Goal: Task Accomplishment & Management: Manage account settings

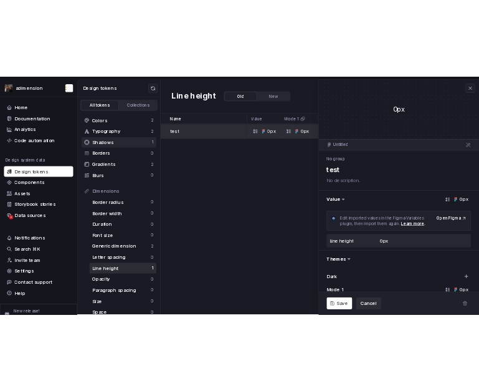
scroll to position [33, 0]
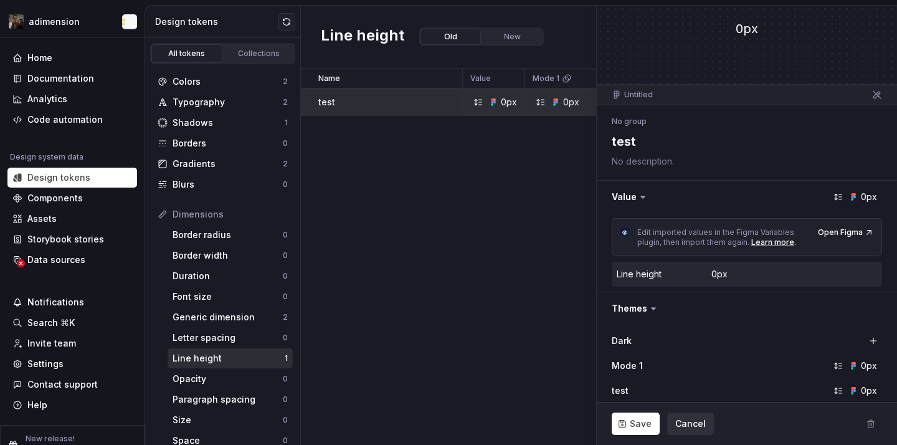
click at [694, 416] on button "Cancel" at bounding box center [690, 423] width 47 height 22
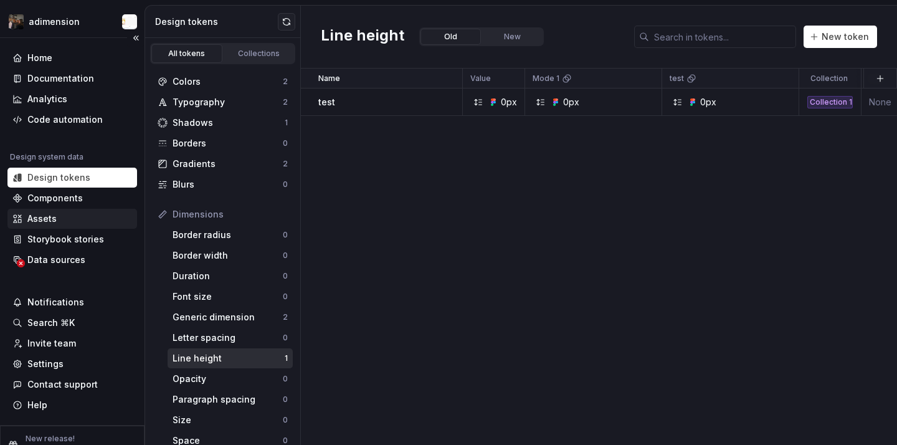
click at [71, 211] on div "Assets" at bounding box center [72, 219] width 130 height 20
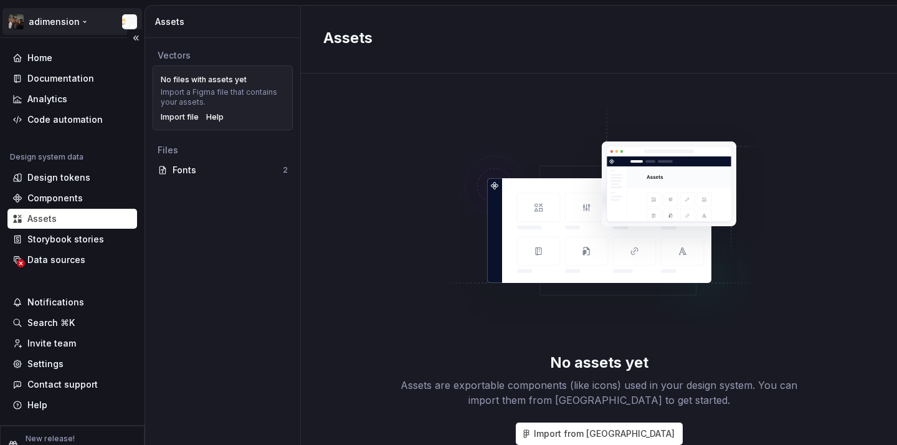
click at [60, 21] on html "adimension Home Documentation Analytics Code automation Design system data Desi…" at bounding box center [448, 222] width 897 height 445
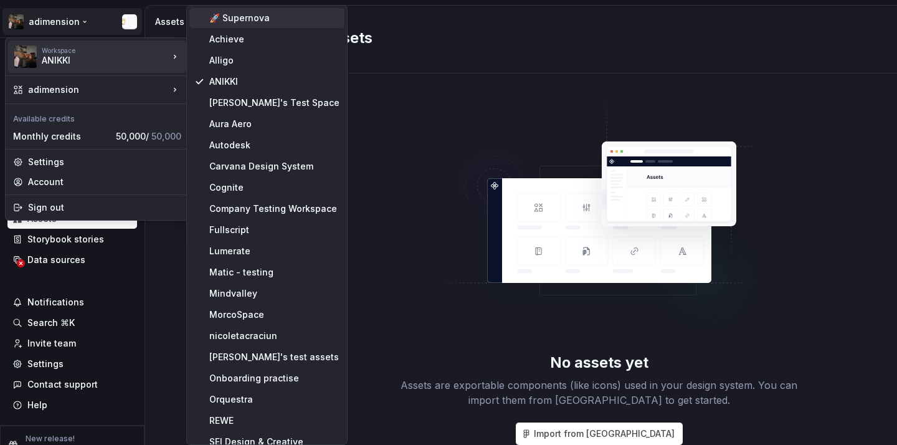
click at [252, 19] on div "🚀 Supernova" at bounding box center [274, 18] width 130 height 12
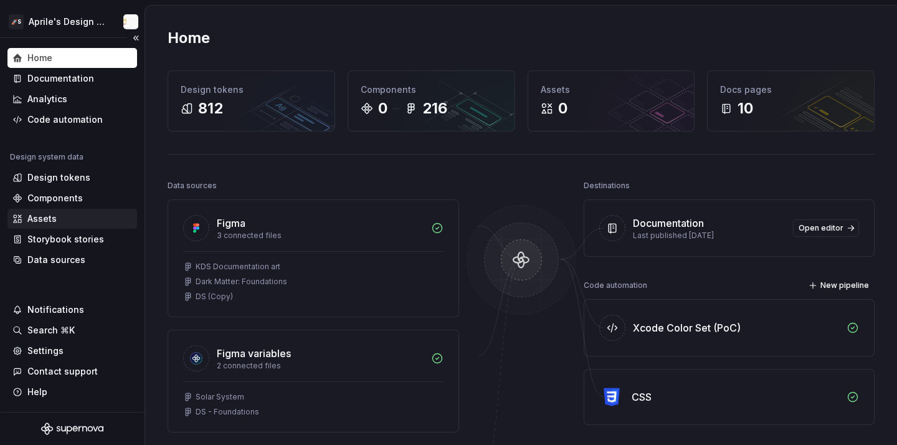
click at [81, 220] on div "Assets" at bounding box center [72, 218] width 120 height 12
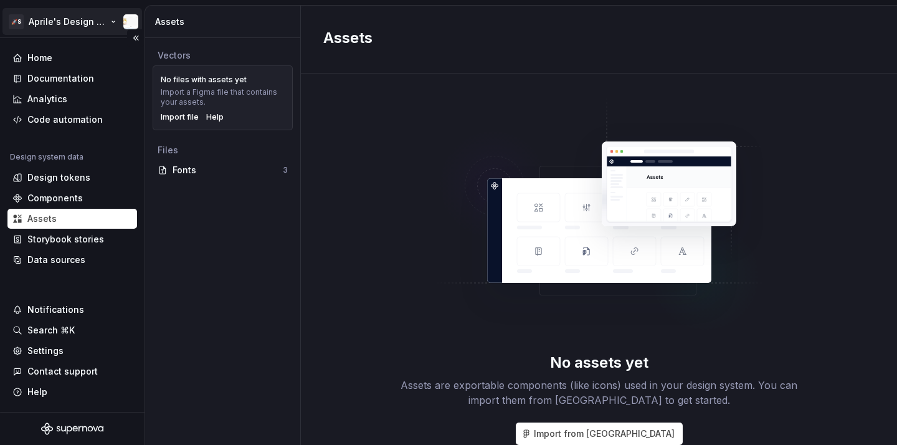
click at [91, 16] on html "🚀S Aprile's Design System Home Documentation Analytics Code automation Design s…" at bounding box center [448, 222] width 897 height 445
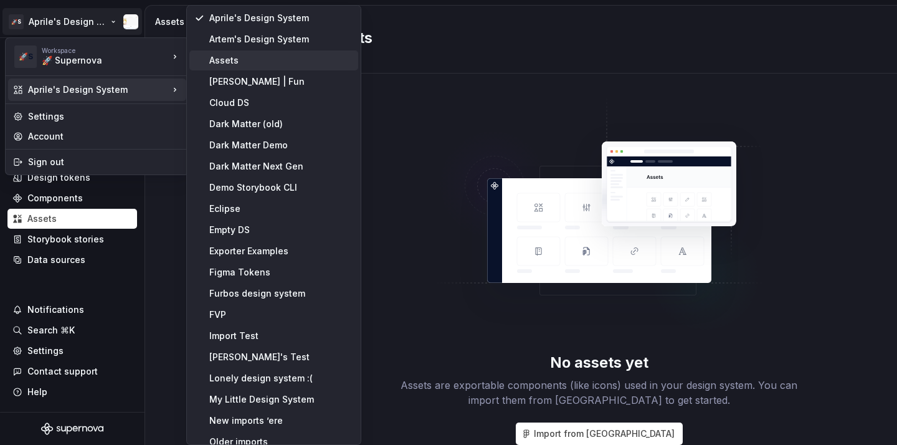
click at [247, 63] on div "Assets" at bounding box center [281, 60] width 144 height 12
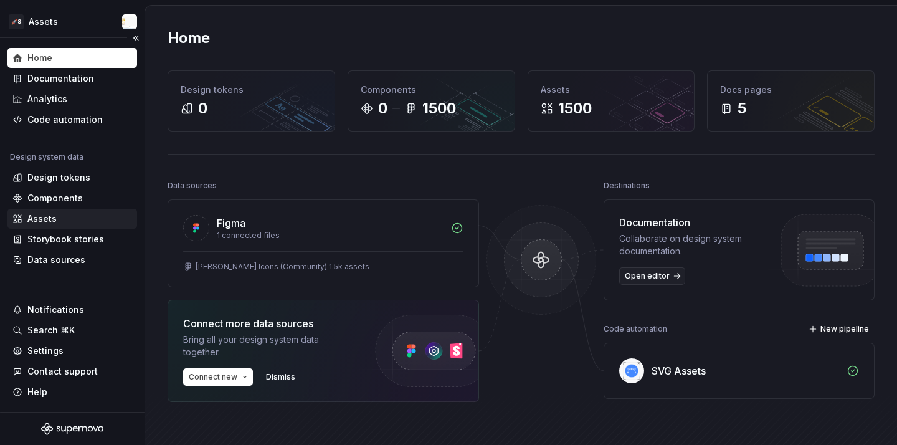
click at [65, 221] on div "Assets" at bounding box center [72, 218] width 120 height 12
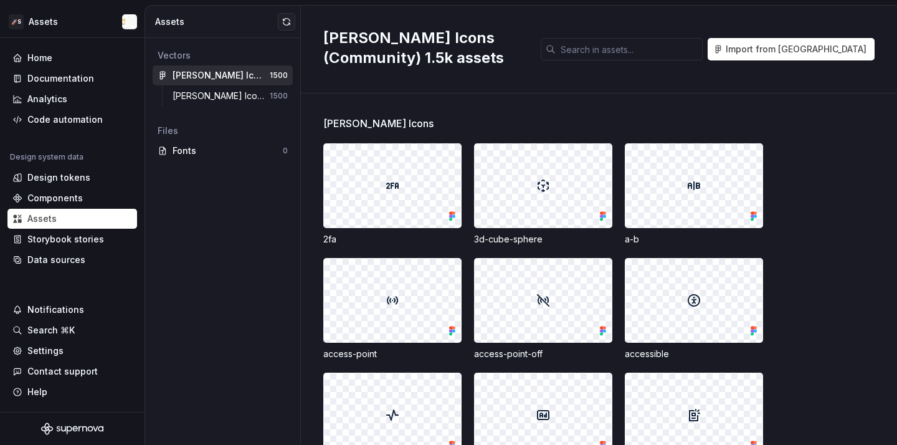
click at [418, 199] on div at bounding box center [392, 185] width 137 height 83
click at [427, 126] on div "[PERSON_NAME] Icons" at bounding box center [610, 123] width 574 height 15
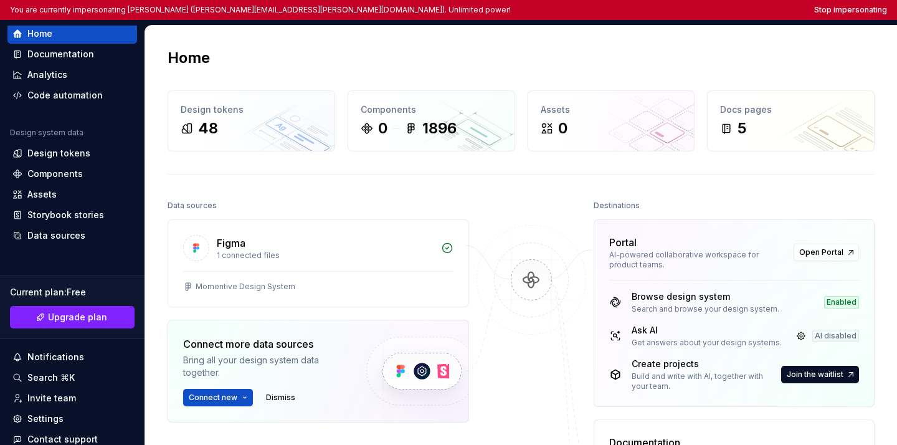
scroll to position [112, 0]
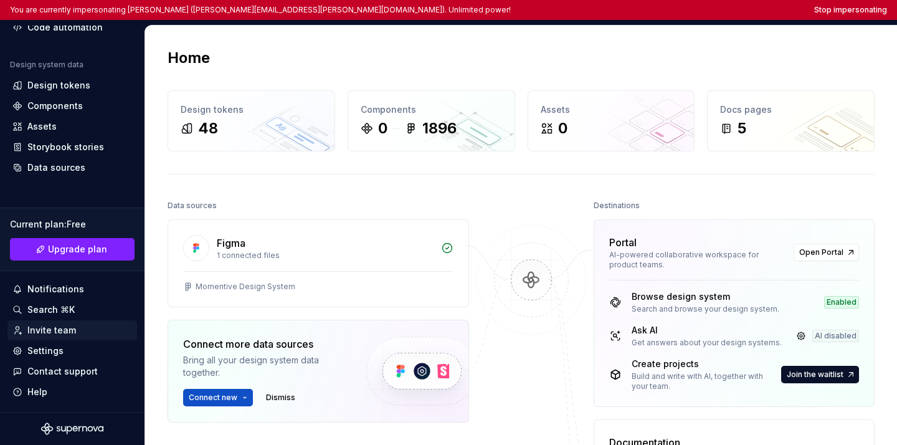
click at [64, 325] on div "Invite team" at bounding box center [51, 330] width 49 height 12
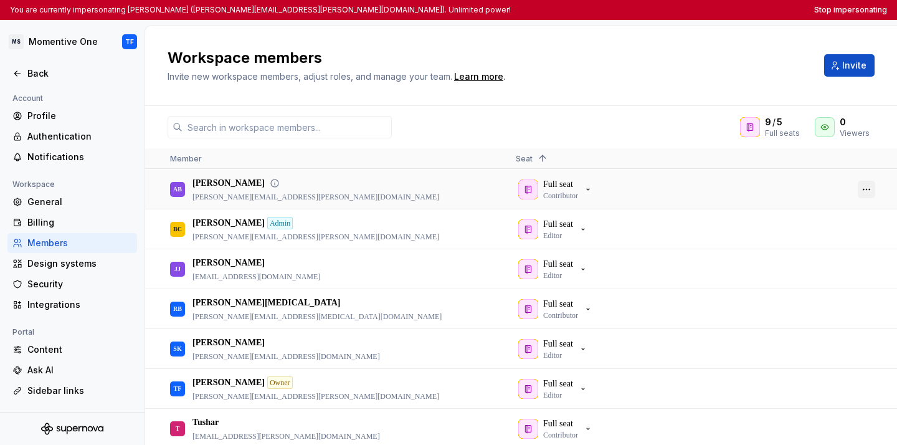
click at [478, 184] on button "button" at bounding box center [866, 189] width 17 height 17
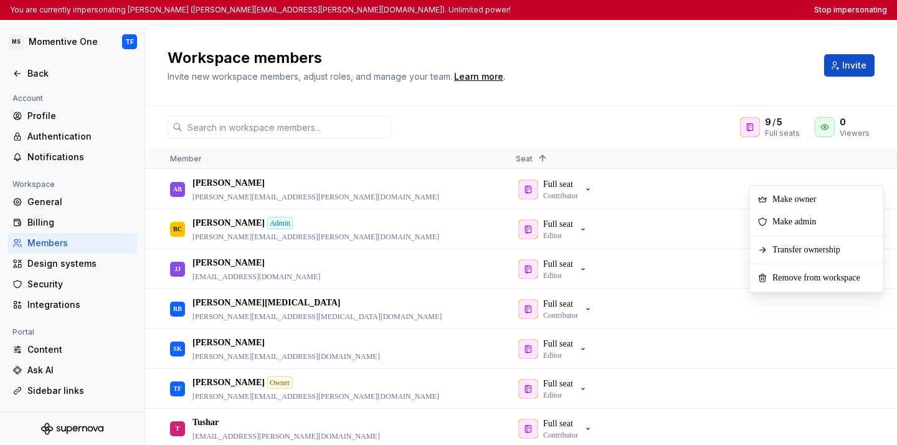
drag, startPoint x: 800, startPoint y: 252, endPoint x: 748, endPoint y: 101, distance: 159.6
click at [478, 101] on div "Workspace members Invite new workspace members, adjust roles, and manage your t…" at bounding box center [521, 235] width 752 height 419
click at [478, 87] on div "Workspace members Invite new workspace members, adjust roles, and manage your t…" at bounding box center [521, 66] width 752 height 80
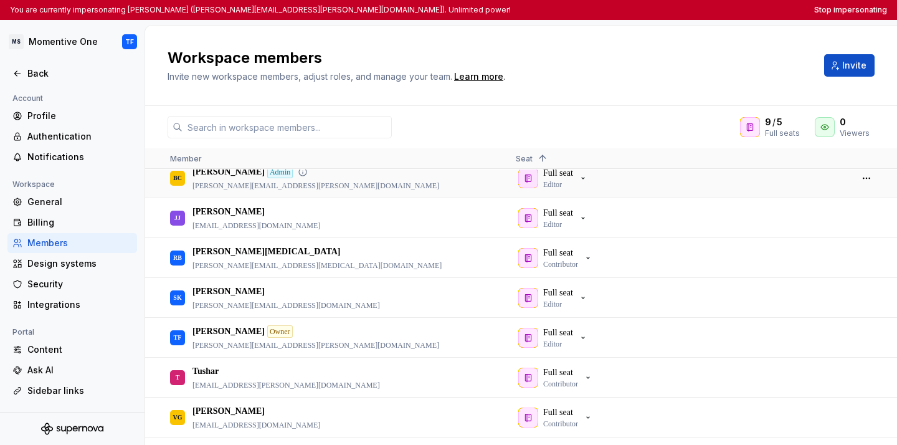
scroll to position [84, 0]
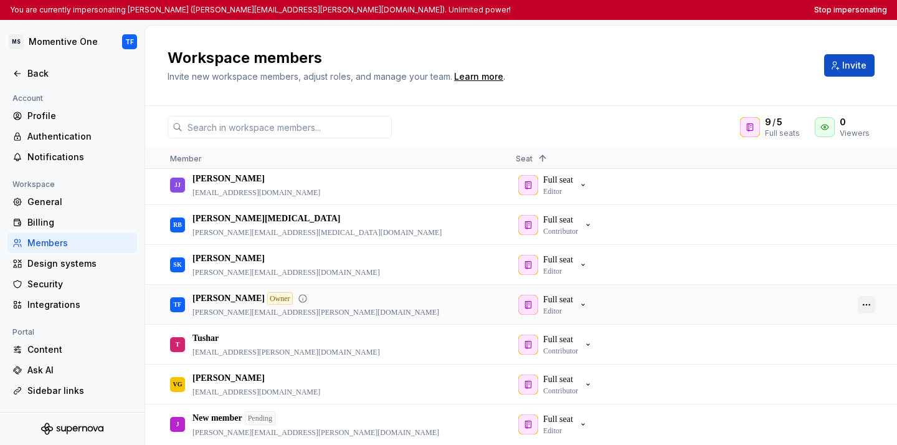
click at [478, 303] on button "button" at bounding box center [866, 304] width 17 height 17
click at [478, 293] on div at bounding box center [867, 304] width 30 height 38
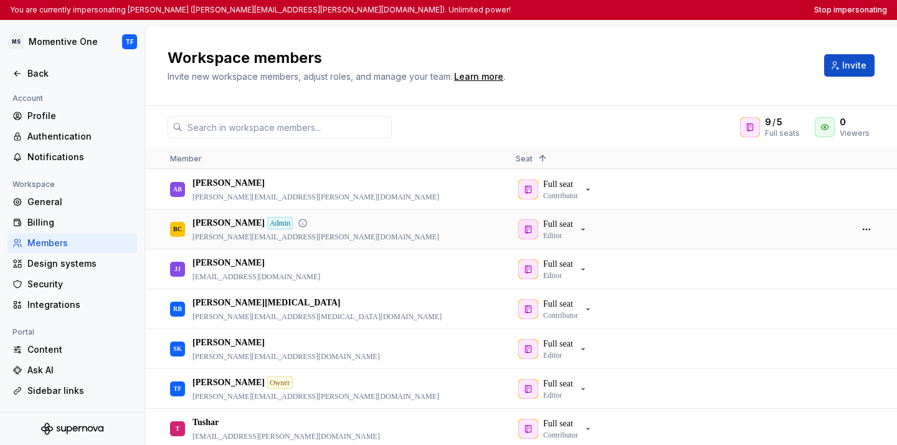
click at [478, 234] on div at bounding box center [867, 229] width 30 height 38
click at [478, 232] on button "button" at bounding box center [866, 229] width 17 height 17
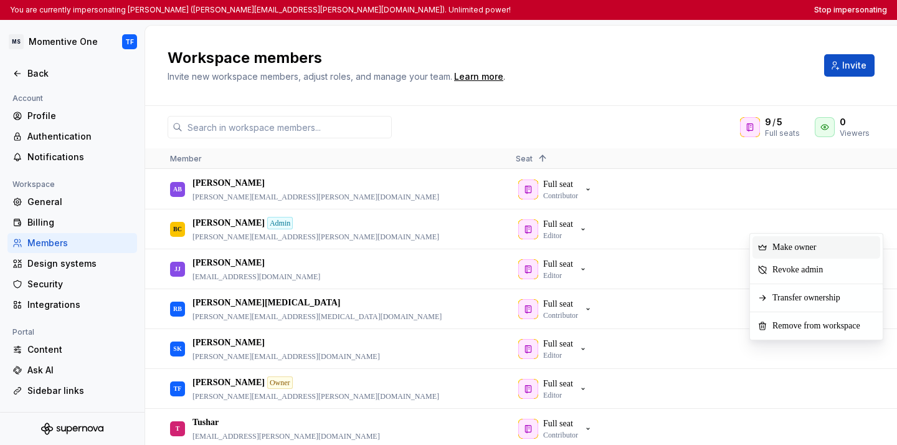
click at [478, 248] on span "Make owner" at bounding box center [796, 247] width 59 height 22
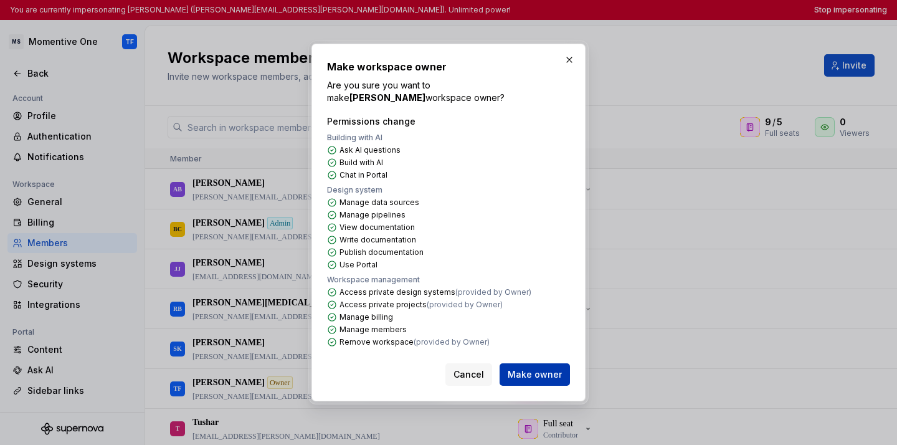
click at [478, 376] on span "Make owner" at bounding box center [535, 374] width 54 height 12
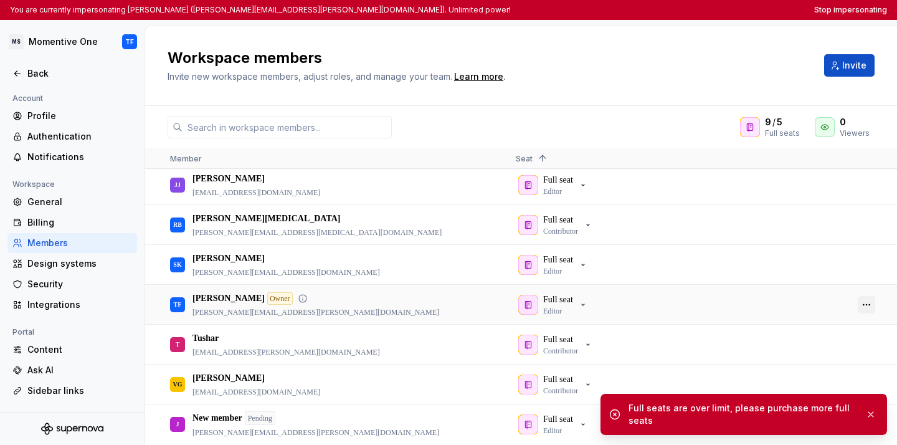
click at [478, 304] on button "button" at bounding box center [866, 304] width 17 height 17
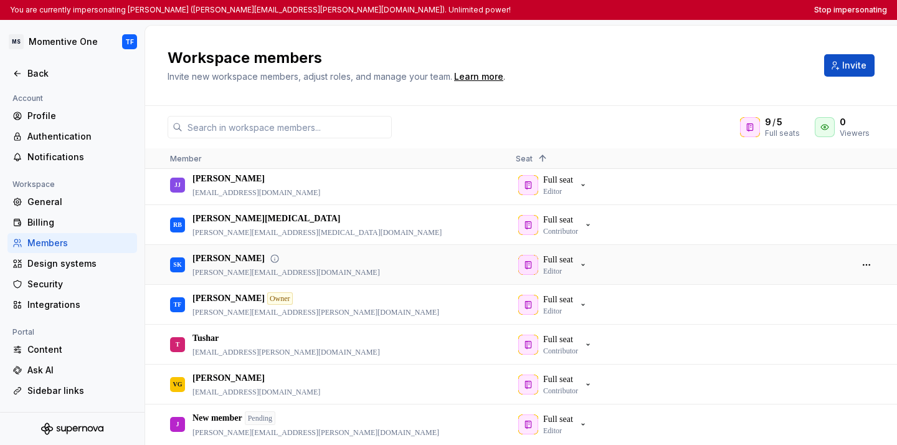
click at [478, 263] on div "Full seat Editor" at bounding box center [678, 264] width 325 height 38
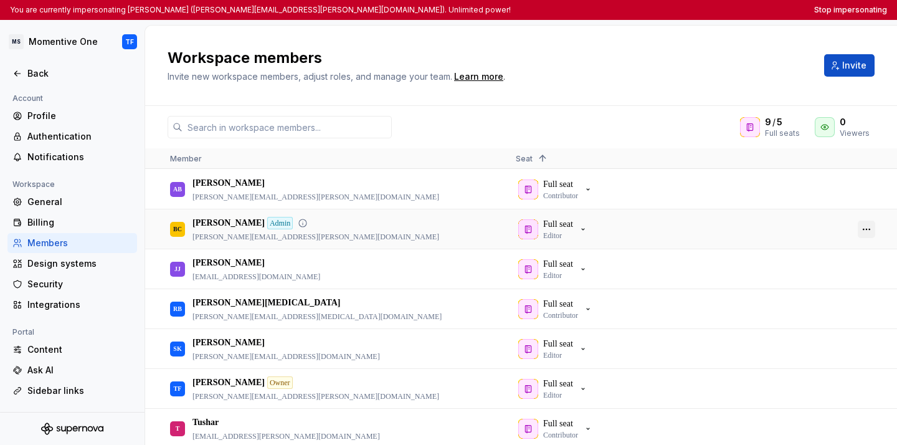
click at [478, 230] on button "button" at bounding box center [866, 229] width 17 height 17
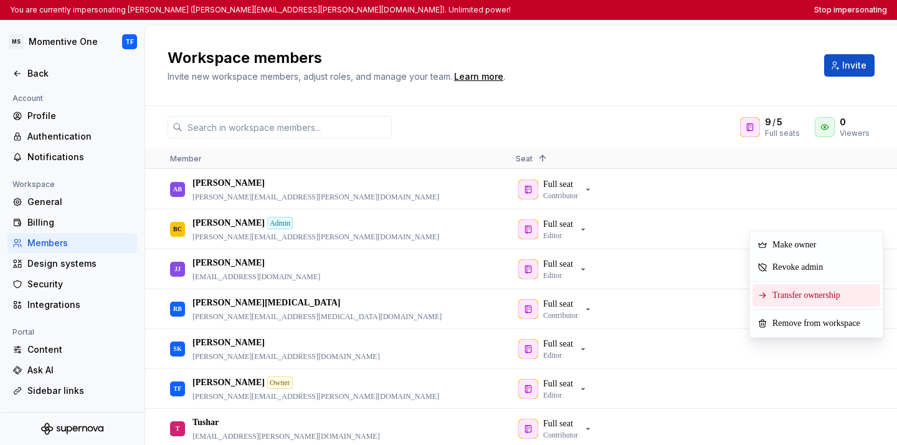
click at [478, 287] on span "Transfer ownership" at bounding box center [808, 295] width 83 height 22
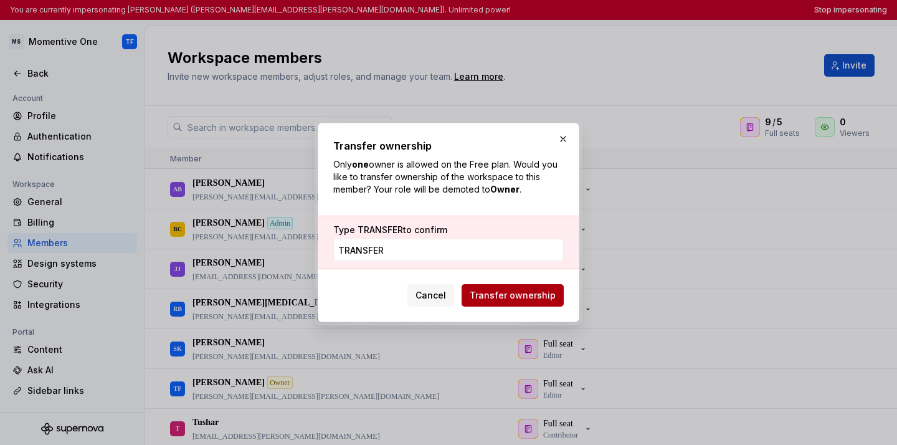
type input "TRANSFER"
click at [478, 295] on span "Transfer ownership" at bounding box center [513, 295] width 86 height 12
